Goal: Information Seeking & Learning: Find specific fact

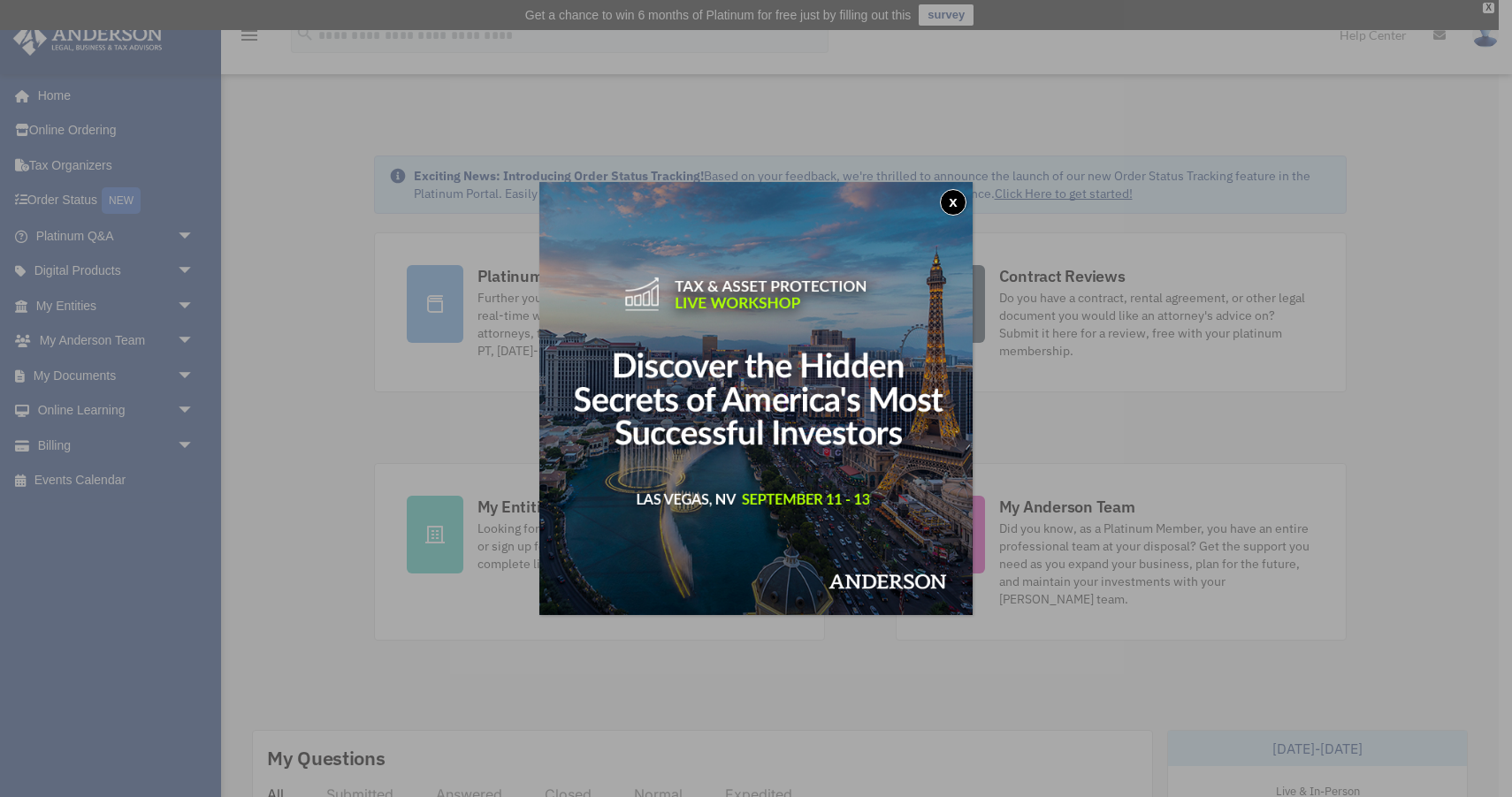
click at [953, 198] on button "x" at bounding box center [953, 202] width 26 height 26
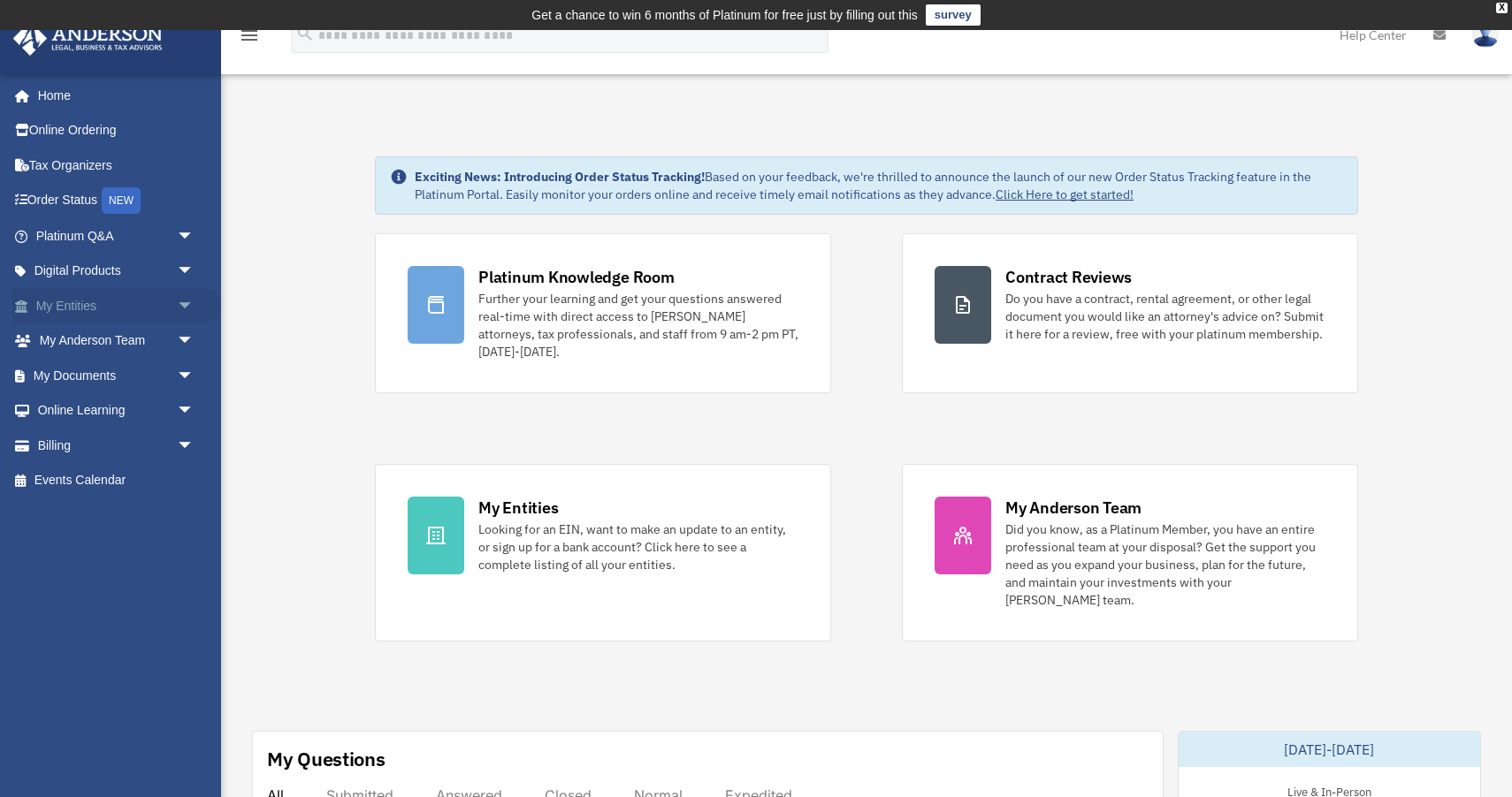
click at [178, 310] on span "arrow_drop_down" at bounding box center [195, 306] width 36 height 37
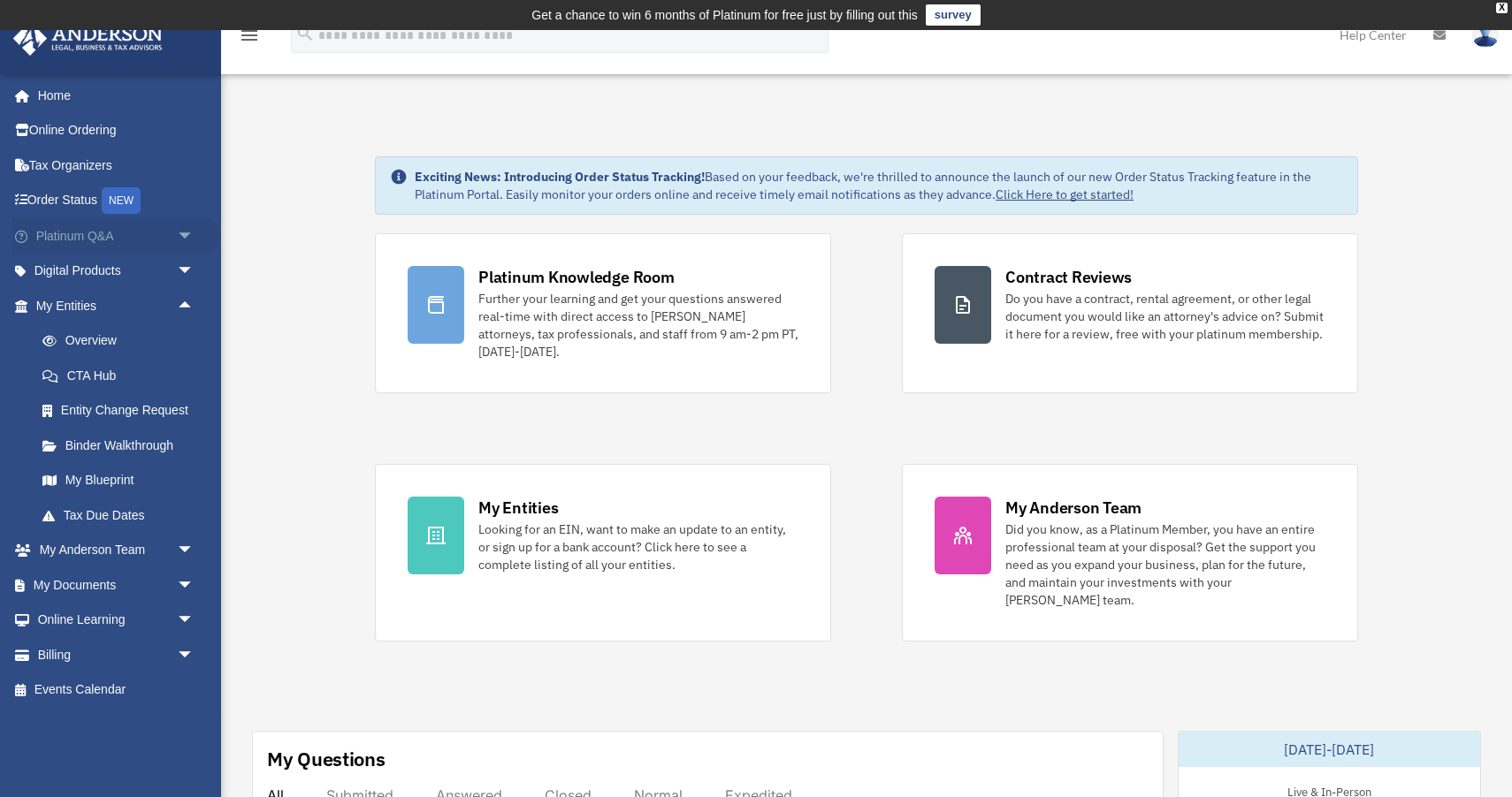
click at [187, 236] on span "arrow_drop_down" at bounding box center [195, 236] width 36 height 37
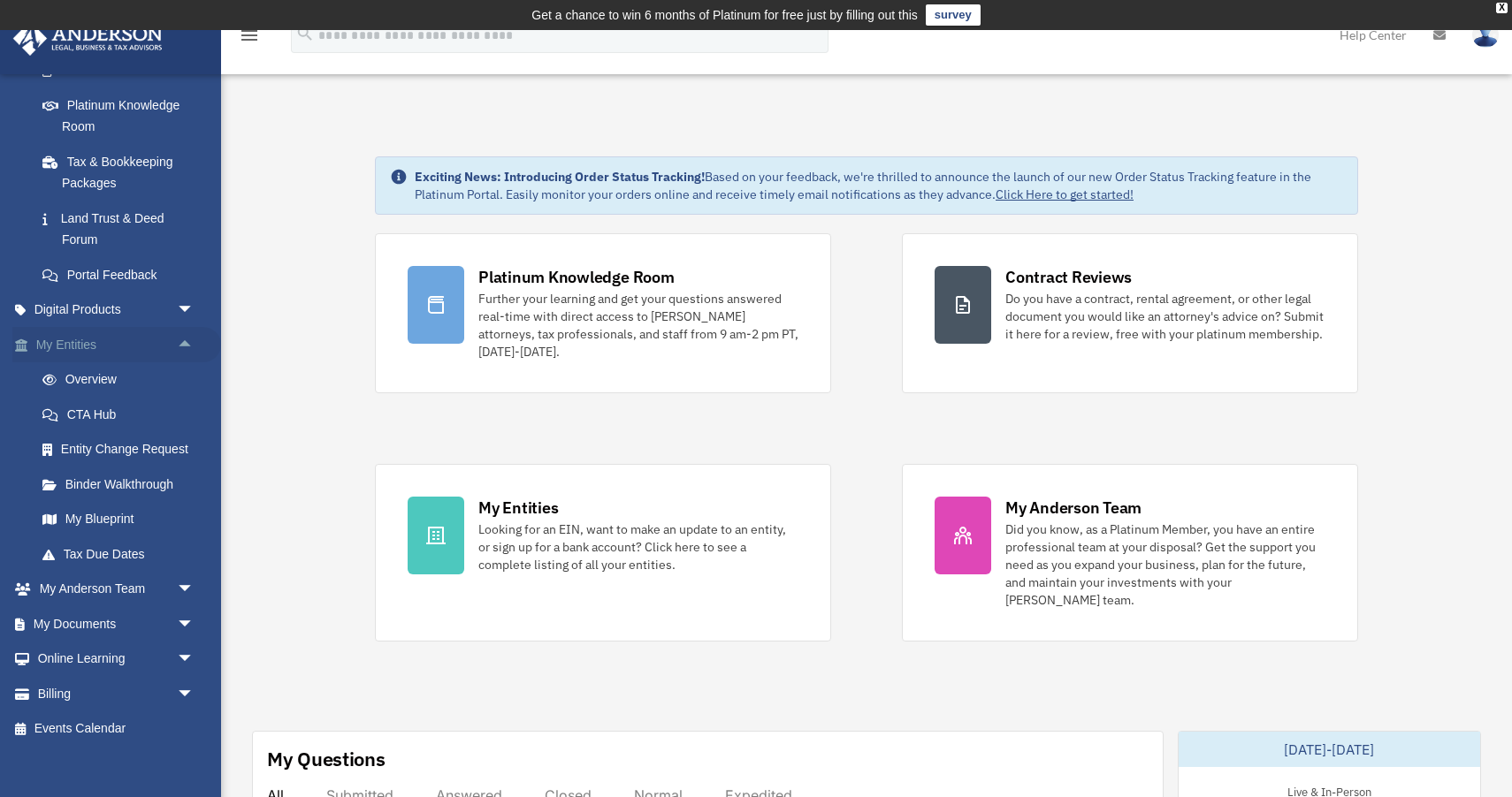
scroll to position [339, 0]
click at [113, 388] on link "Overview" at bounding box center [122, 381] width 197 height 36
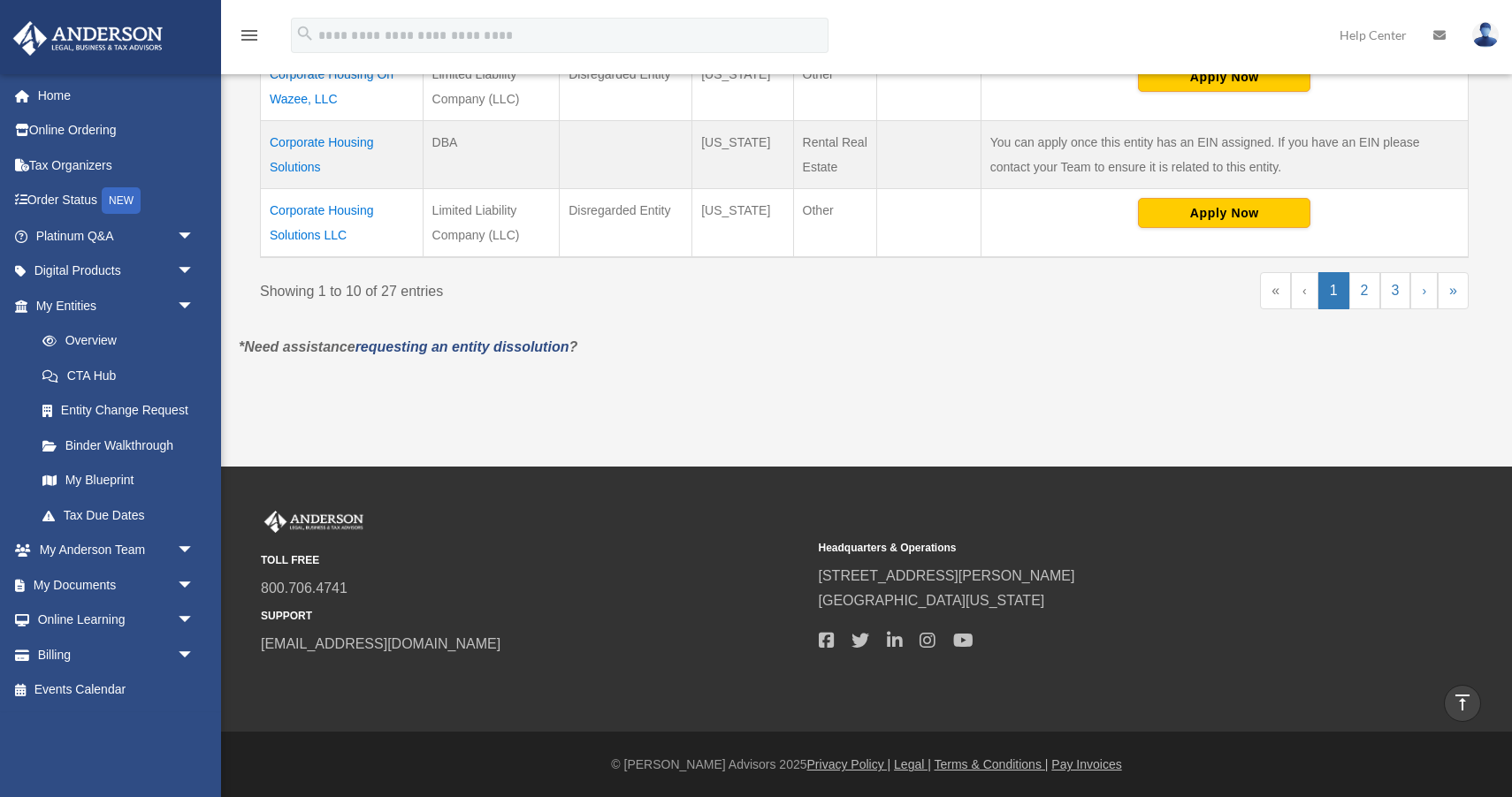
scroll to position [983, 0]
click at [1371, 295] on link "2" at bounding box center [1364, 291] width 31 height 37
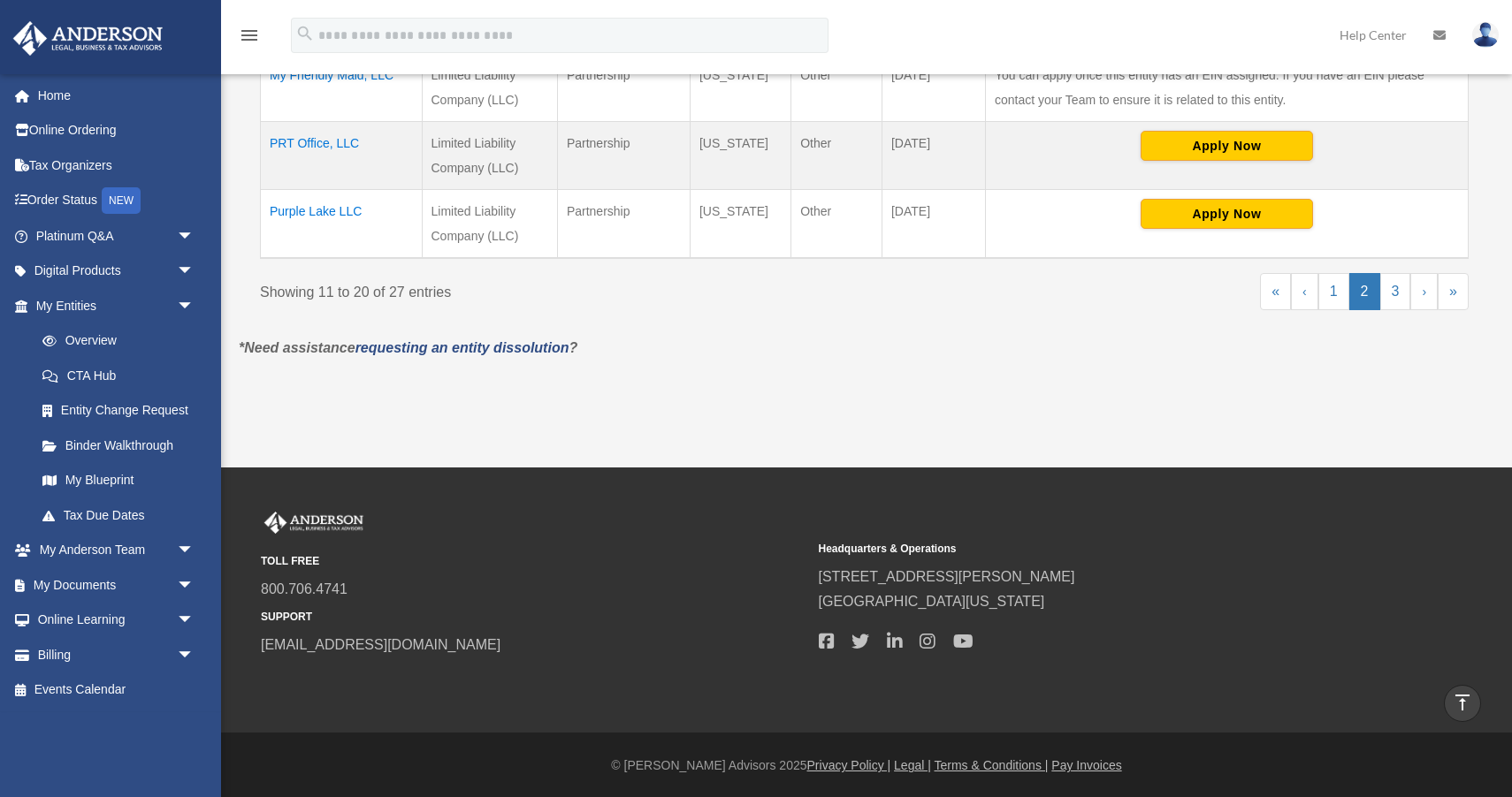
click at [333, 209] on td "Purple Lake LLC" at bounding box center [341, 224] width 162 height 69
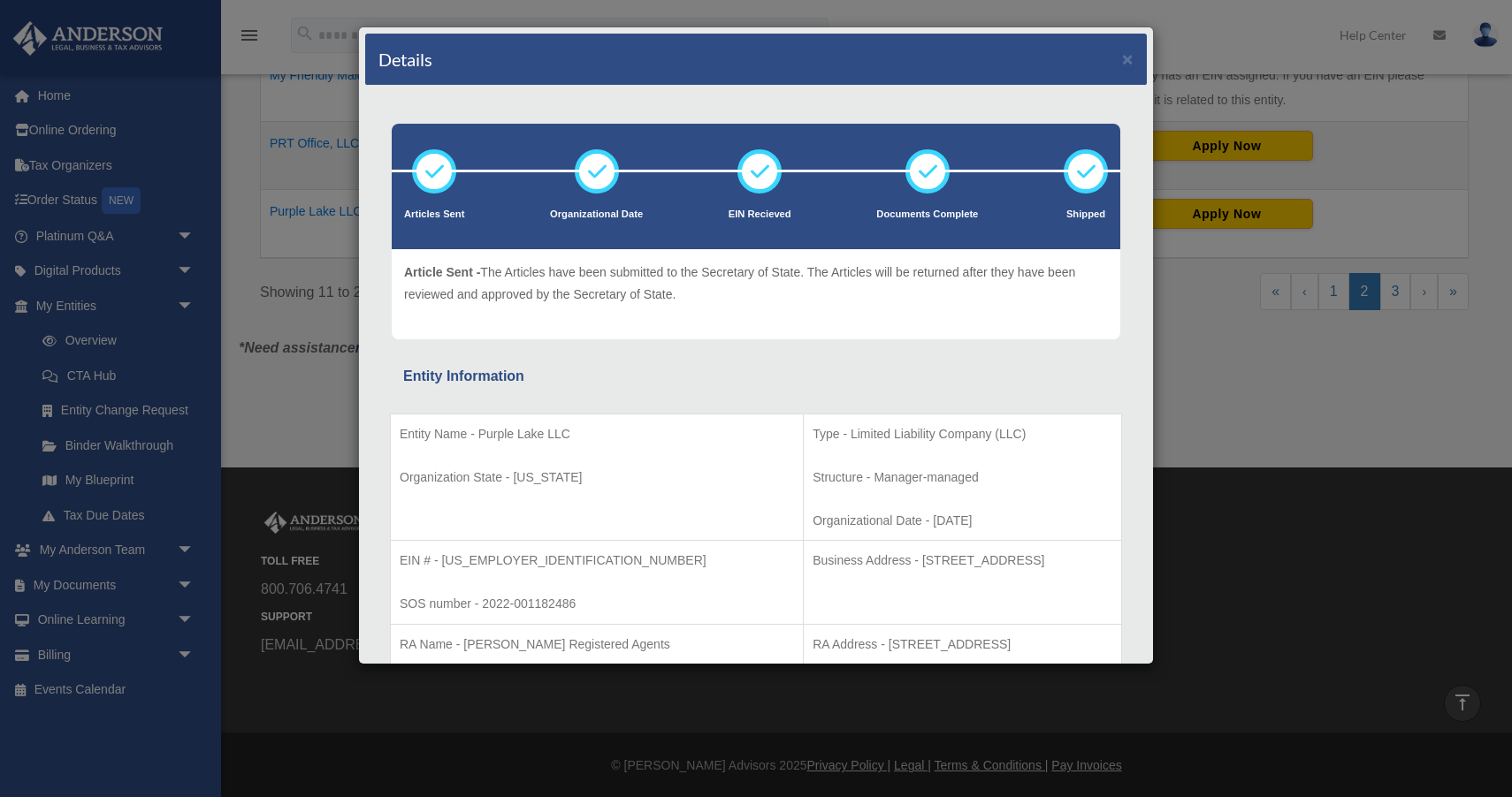
drag, startPoint x: 870, startPoint y: 524, endPoint x: 796, endPoint y: 521, distance: 74.1
click at [812, 521] on p "Organizational Date - [DATE]" at bounding box center [962, 522] width 300 height 23
copy p "[DATE]"
